Goal: Task Accomplishment & Management: Manage account settings

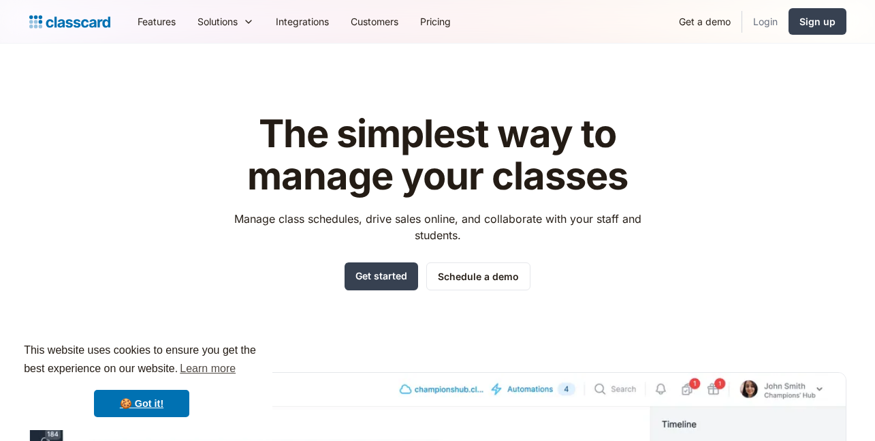
click at [767, 23] on link "Login" at bounding box center [765, 21] width 46 height 31
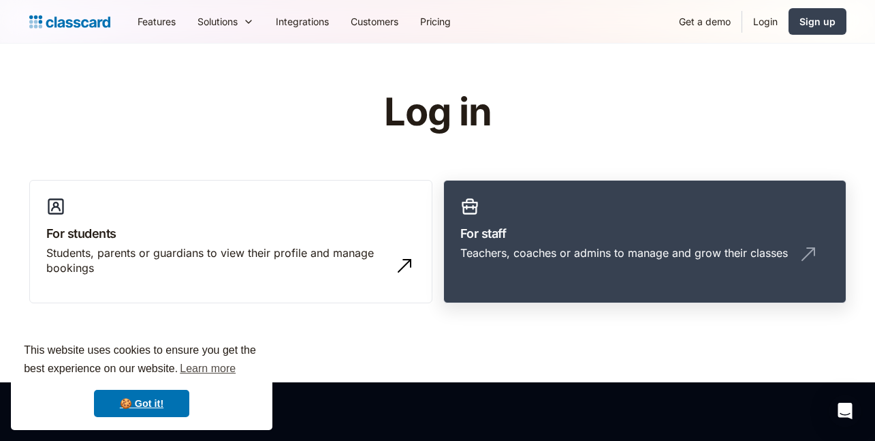
click at [525, 251] on div "Teachers, coaches or admins to manage and grow their classes" at bounding box center [624, 252] width 328 height 15
